Goal: Complete application form

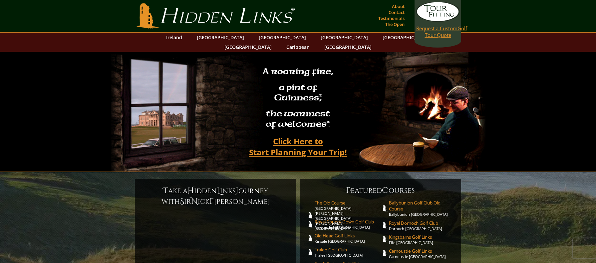
click at [429, 29] on span "Request a Custom" at bounding box center [436, 28] width 41 height 7
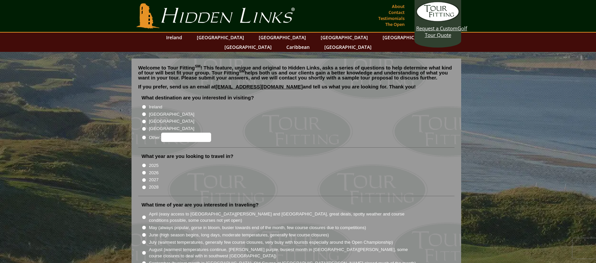
click at [140, 102] on li "What destination are you interested in visiting? Ireland Scotland England Wales" at bounding box center [296, 121] width 316 height 53
click at [143, 112] on input "[GEOGRAPHIC_DATA]" at bounding box center [144, 114] width 4 height 4
radio input "true"
click at [143, 164] on input "2025" at bounding box center [144, 166] width 4 height 4
radio input "true"
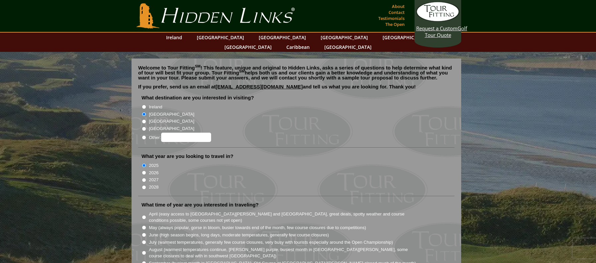
click at [144, 171] on input "2026" at bounding box center [144, 173] width 4 height 4
radio input "true"
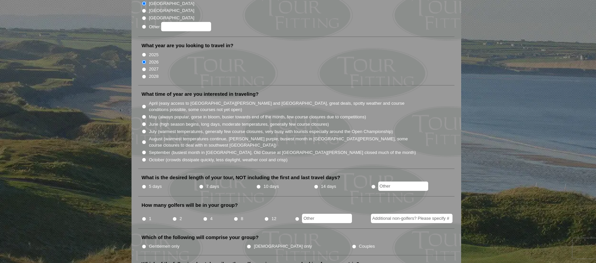
click at [144, 158] on input "October (crowds dissipate quickly, less daylight, weather cool and crisp)" at bounding box center [144, 160] width 4 height 4
radio input "true"
click at [145, 53] on input "2025" at bounding box center [144, 55] width 4 height 4
radio input "true"
click at [143, 185] on input "5 days" at bounding box center [144, 187] width 4 height 4
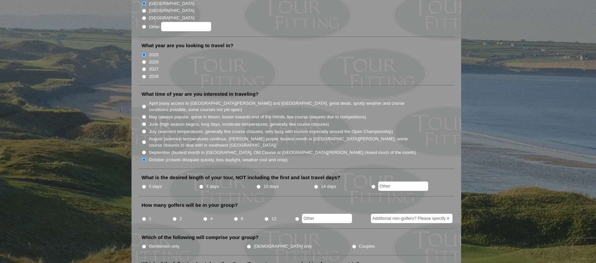
radio input "true"
click at [143, 217] on input "1" at bounding box center [144, 219] width 4 height 4
radio input "true"
click at [372, 185] on input "radio" at bounding box center [373, 187] width 4 height 4
radio input "true"
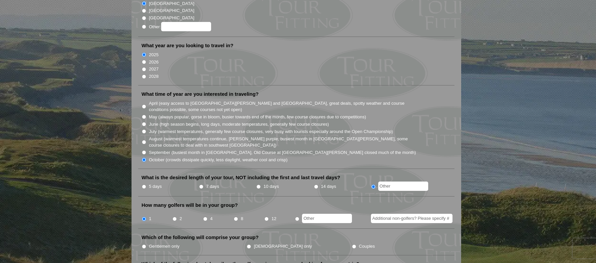
click at [385, 182] on input "text" at bounding box center [403, 186] width 50 height 9
type input "4"
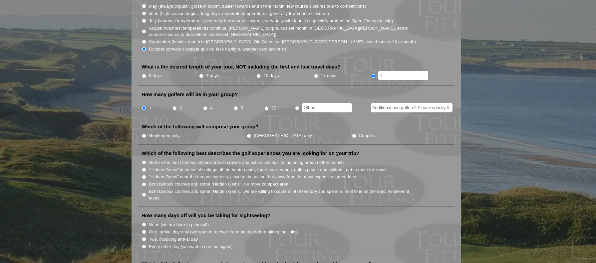
click at [352, 134] on input "Couples" at bounding box center [354, 136] width 4 height 4
radio input "true"
click at [143, 161] on input "Golf on the most famous shrines, lots of crowds and action, we don't mind being…" at bounding box center [144, 163] width 4 height 4
radio input "true"
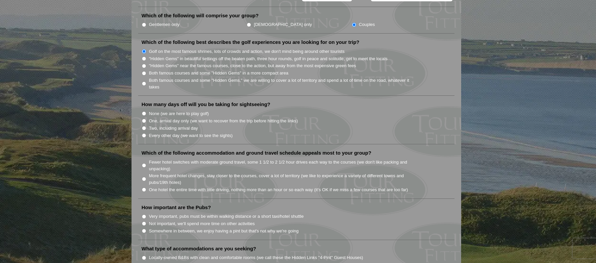
click at [144, 126] on input "Two, including arrival day" at bounding box center [144, 128] width 4 height 4
radio input "true"
click at [142, 188] on input "One hotel the entire time with little driving, nothing more than an hour or so …" at bounding box center [144, 190] width 4 height 4
radio input "true"
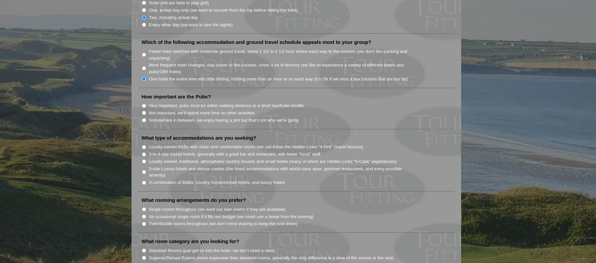
click at [144, 111] on input "Not important, we'll spend more time on other activities" at bounding box center [144, 113] width 4 height 4
radio input "true"
click at [143, 181] on input "A combination of B&Bs, country houses/small hotels, and luxury hotels" at bounding box center [144, 183] width 4 height 4
radio input "true"
click at [146, 170] on input "5-star Luxury hotels and deluxe castles (the finest accommodations with world-c…" at bounding box center [144, 172] width 4 height 4
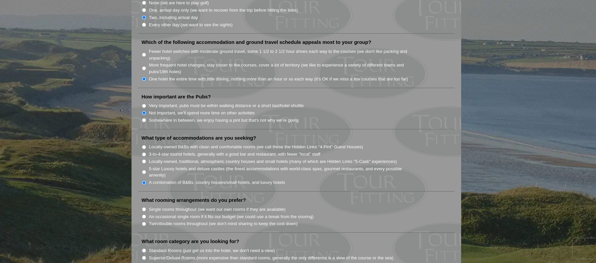
radio input "true"
click at [143, 181] on input "A combination of B&Bs, country houses/small hotels, and luxury hotels" at bounding box center [144, 183] width 4 height 4
radio input "true"
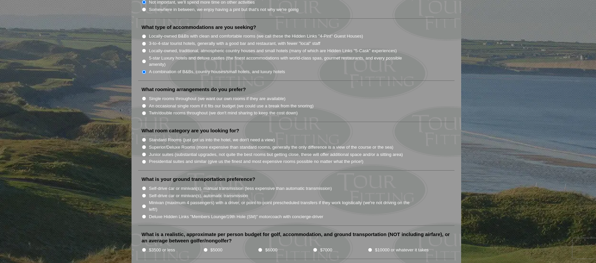
click at [145, 42] on input "3-to-4-star tourist hotels, generally with a good bar and restaurant, with fewe…" at bounding box center [144, 44] width 4 height 4
radio input "true"
click at [144, 97] on input "Single rooms throughout (we want our own rooms if they are available)" at bounding box center [144, 99] width 4 height 4
radio input "true"
click at [144, 145] on input "Superior/Deluxe Rooms (more expensive than standard rooms, generally the only d…" at bounding box center [144, 147] width 4 height 4
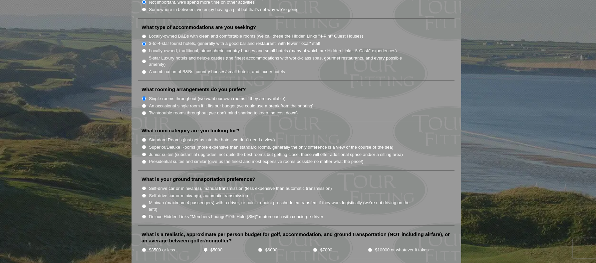
radio input "true"
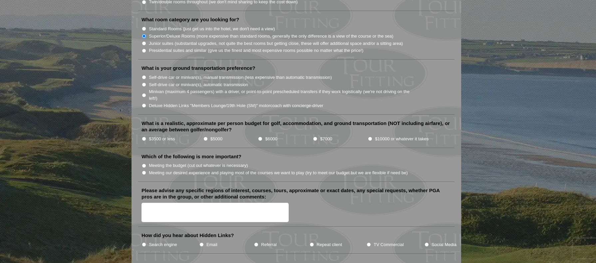
click at [144, 27] on input "Standard Rooms (just get us into the hotel, we don't need a view)" at bounding box center [144, 29] width 4 height 4
radio input "true"
click at [146, 75] on input "Self-drive car or minivan(s), manual transmission (less expensive than automati…" at bounding box center [144, 77] width 4 height 4
radio input "true"
click at [144, 137] on input "$3500 or less" at bounding box center [144, 139] width 4 height 4
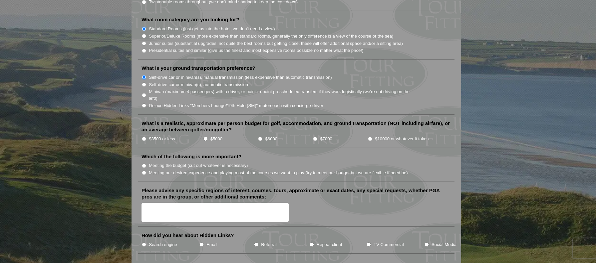
radio input "true"
click at [146, 164] on input "Meeting the budget (cut out whatever is necessary)" at bounding box center [144, 166] width 4 height 4
radio input "true"
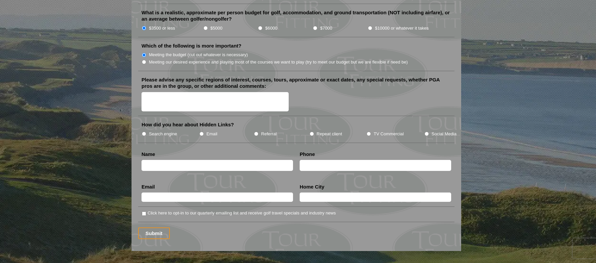
click at [169, 92] on textarea "Please advise any specific regions of interest, courses, tours, approximate or …" at bounding box center [215, 102] width 147 height 20
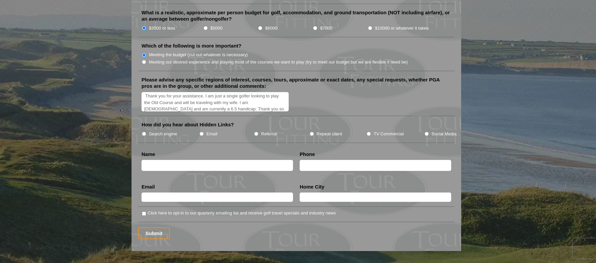
scroll to position [8, 0]
type textarea "Thank you for your assistance. I am just a single golfer looking to play the Ol…"
click at [143, 132] on input "Search engine" at bounding box center [144, 134] width 4 height 4
radio input "true"
click at [164, 160] on input "text" at bounding box center [218, 165] width 152 height 11
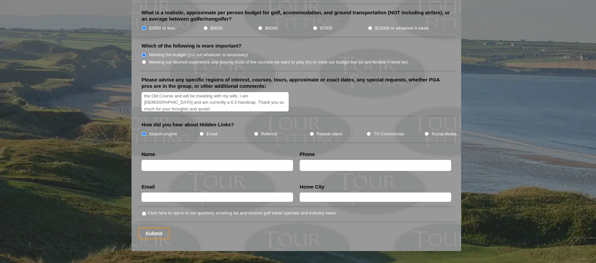
type input "EDWIN Male CHAN"
radio input "true"
type input "9173093725"
type input "edwin@helium-design.com"
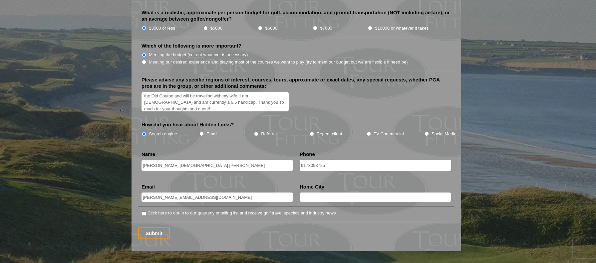
type input "Brooklyn"
click at [166, 160] on input "EDWIN Male CHAN" at bounding box center [218, 165] width 152 height 11
click at [203, 184] on li "Email edwin@helium-design.com Email Validation (required) This field is for val…" at bounding box center [217, 196] width 158 height 24
click at [159, 160] on input "EDWIN CHAN" at bounding box center [218, 165] width 152 height 11
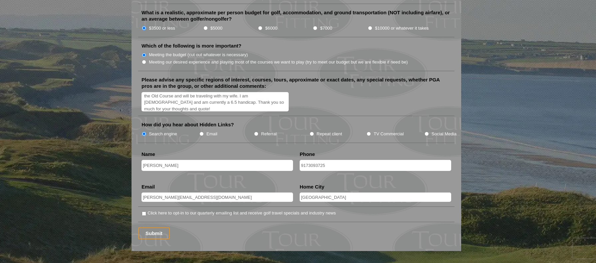
type input "Edwin Chan"
click at [157, 228] on input "Submit" at bounding box center [154, 234] width 32 height 12
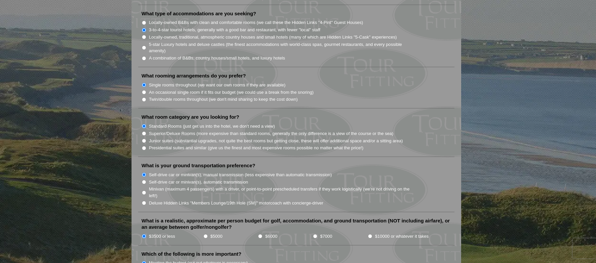
scroll to position [555, 0]
